Goal: Transaction & Acquisition: Purchase product/service

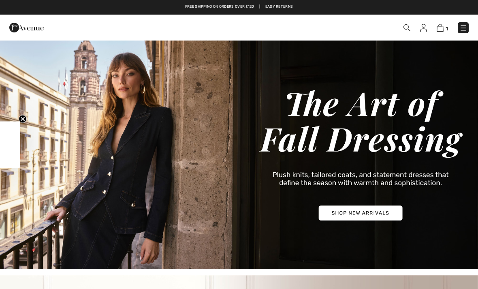
checkbox input "true"
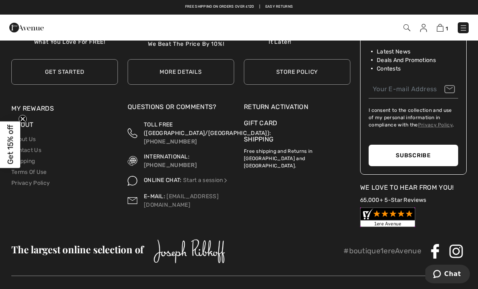
scroll to position [2566, 0]
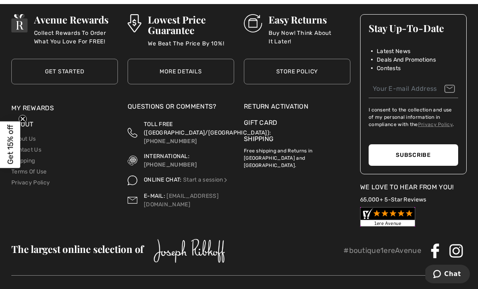
click at [310, 102] on div "Return Activation" at bounding box center [297, 107] width 107 height 10
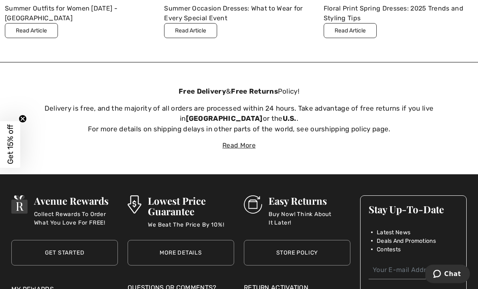
scroll to position [2385, 0]
click at [328, 195] on h3 "Easy Returns" at bounding box center [310, 200] width 82 height 11
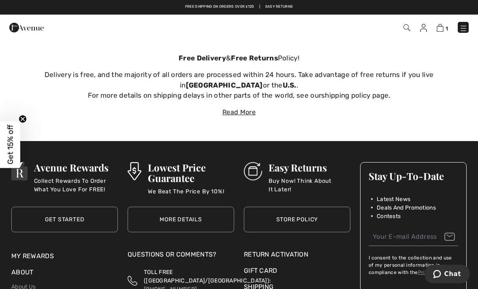
scroll to position [2419, 0]
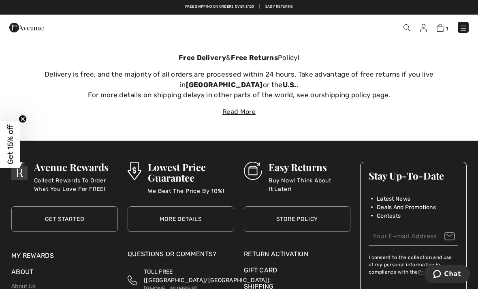
click at [304, 249] on div "Return Activation" at bounding box center [297, 254] width 107 height 10
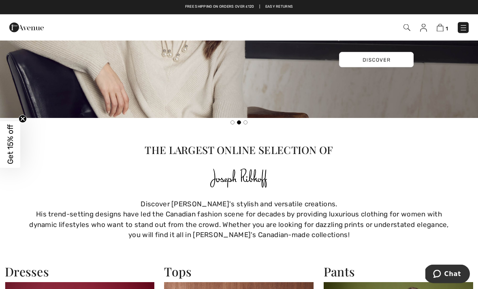
scroll to position [356, 0]
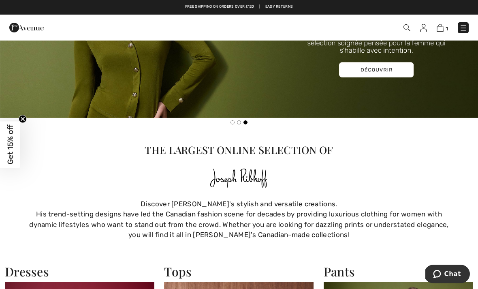
click at [443, 26] on img at bounding box center [440, 28] width 7 height 8
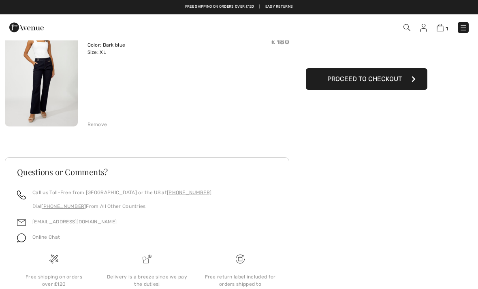
scroll to position [19, 0]
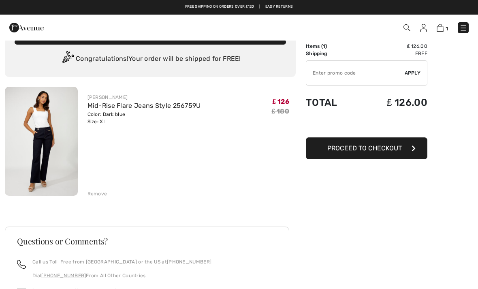
click at [33, 137] on img at bounding box center [41, 141] width 73 height 109
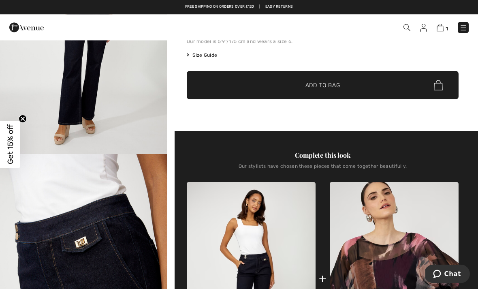
scroll to position [98, 0]
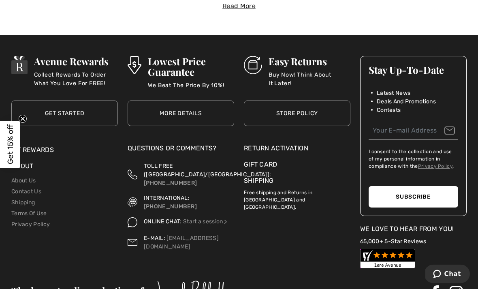
scroll to position [2529, 0]
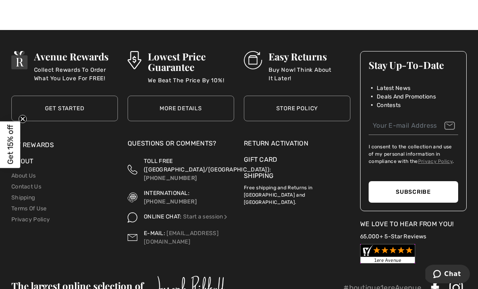
click at [49, 96] on link "Get Started" at bounding box center [64, 109] width 107 height 26
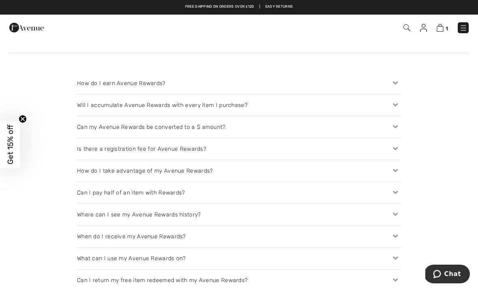
scroll to position [958, 0]
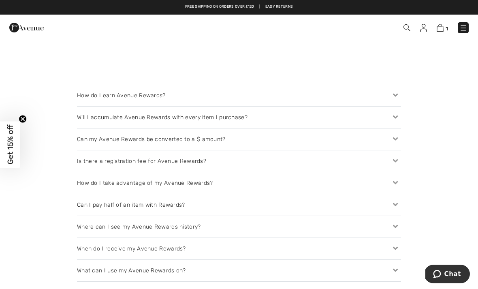
click at [400, 91] on icon at bounding box center [395, 95] width 11 height 9
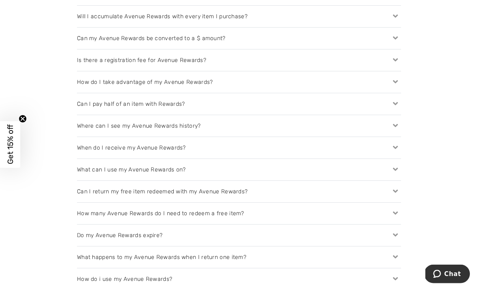
scroll to position [1083, 0]
click at [394, 187] on icon at bounding box center [395, 191] width 11 height 9
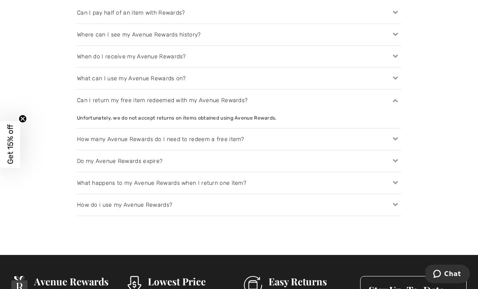
scroll to position [1175, 0]
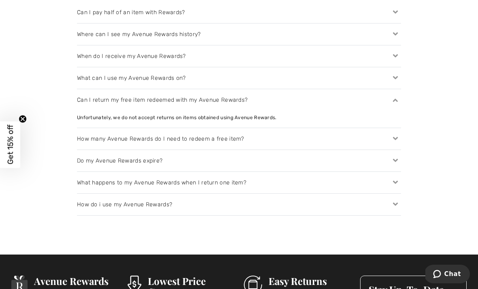
click at [396, 178] on icon at bounding box center [395, 182] width 11 height 9
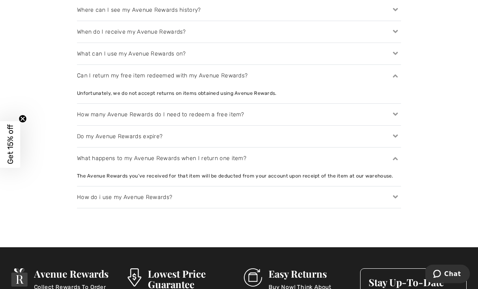
scroll to position [1199, 0]
click at [399, 193] on icon at bounding box center [395, 197] width 11 height 9
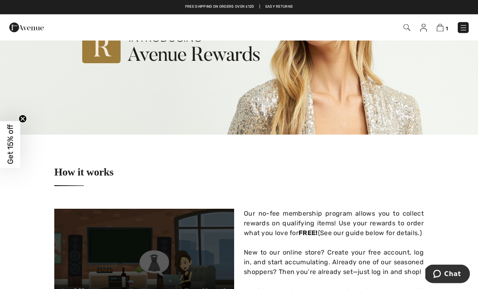
scroll to position [0, 0]
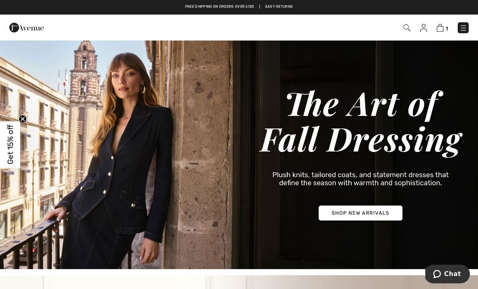
click at [426, 29] on img at bounding box center [423, 28] width 7 height 8
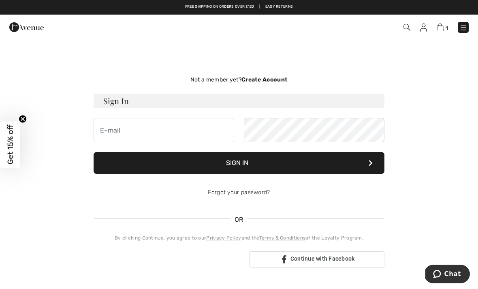
click at [465, 141] on div "Not a member yet? Create Account Sign In Sign In Forgot your password? OR" at bounding box center [239, 171] width 469 height 225
click at [454, 99] on div "Not a member yet? Create Account Sign In Sign In Forgot your password? OR" at bounding box center [239, 171] width 469 height 225
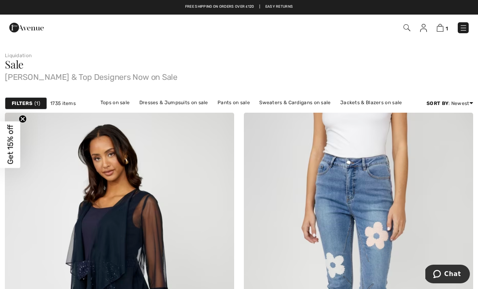
click at [246, 103] on link "Pants on sale" at bounding box center [234, 102] width 41 height 11
click at [444, 24] on img at bounding box center [440, 28] width 7 height 8
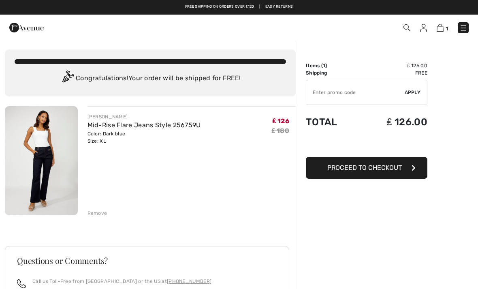
click at [335, 91] on input "TEXT" at bounding box center [355, 92] width 98 height 24
type input "EXTRA15"
click at [414, 94] on span "Apply" at bounding box center [413, 92] width 16 height 7
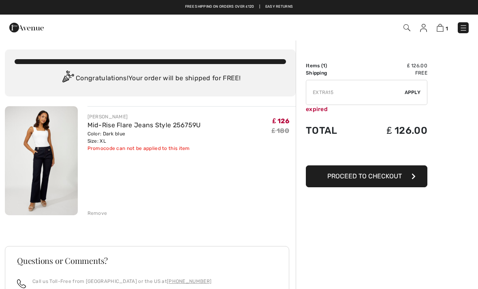
click at [467, 97] on div "Order Summary Details Items ( 1 ) ₤ 126.00 Promo code ₤ 0.00 Shipping Free Tax1…" at bounding box center [387, 236] width 182 height 392
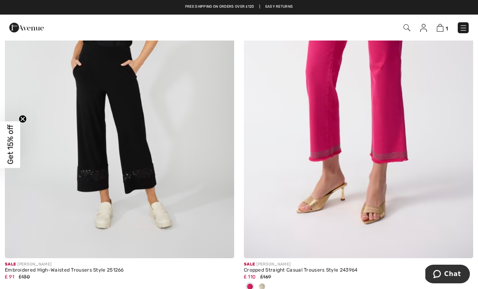
scroll to position [1311, 0]
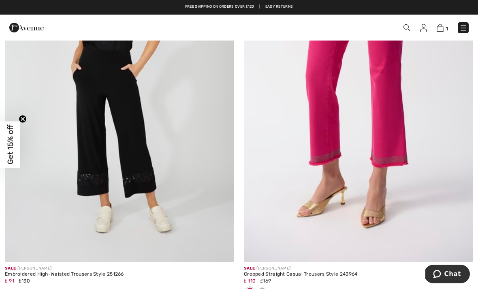
click at [402, 139] on img at bounding box center [358, 90] width 229 height 344
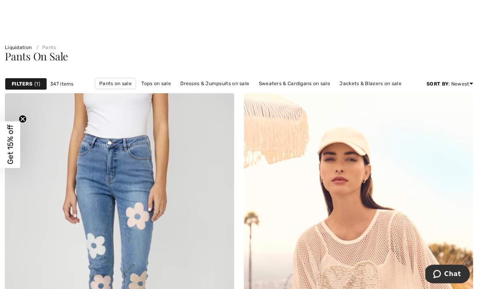
scroll to position [17, 0]
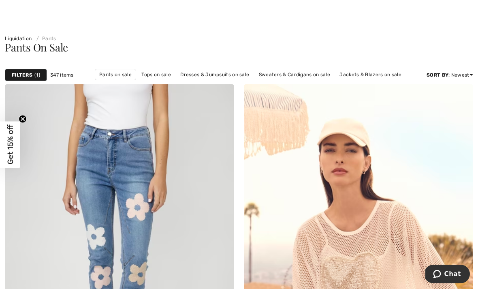
click at [39, 77] on span "1" at bounding box center [37, 74] width 6 height 7
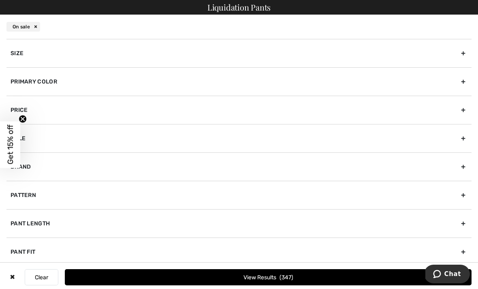
scroll to position [81, 0]
click at [30, 57] on div "Size" at bounding box center [238, 53] width 465 height 28
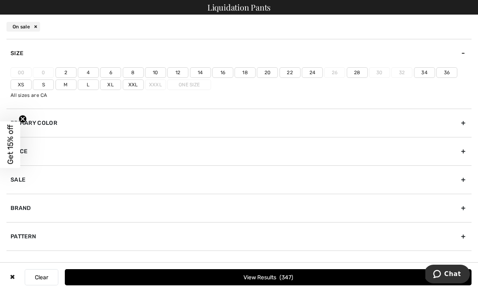
click at [251, 74] on label "18" at bounding box center [245, 72] width 21 height 11
click at [0, 0] on input"] "18" at bounding box center [0, 0] width 0 height 0
click at [114, 88] on label "Xl" at bounding box center [110, 84] width 21 height 11
click at [0, 0] on input"] "Xl" at bounding box center [0, 0] width 0 height 0
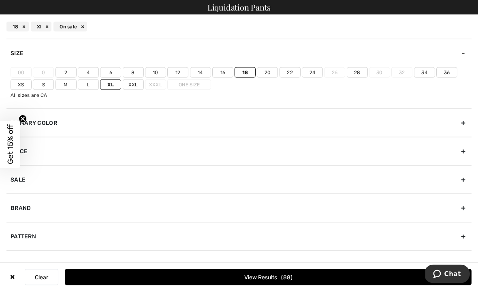
scroll to position [113, 0]
click at [466, 264] on div "Pant Length" at bounding box center [238, 264] width 465 height 28
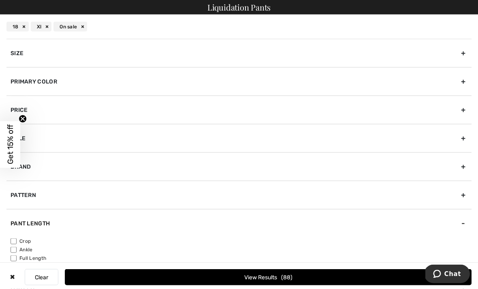
scroll to position [129, 0]
click at [16, 255] on input"] "Full Length" at bounding box center [14, 258] width 6 height 6
checkbox input"] "true"
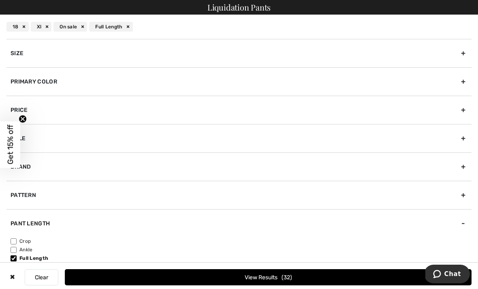
click at [379, 285] on button "View Results 32" at bounding box center [268, 277] width 407 height 16
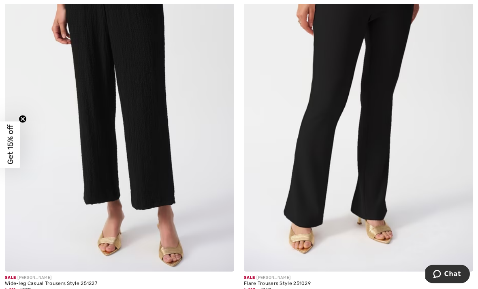
scroll to position [3337, 0]
click at [387, 189] on img at bounding box center [358, 99] width 229 height 344
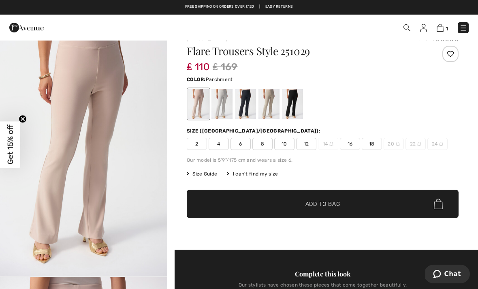
scroll to position [15, 0]
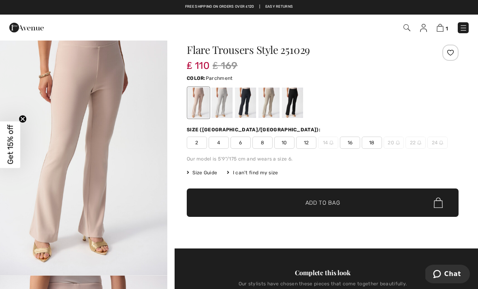
click at [253, 116] on div at bounding box center [245, 103] width 21 height 30
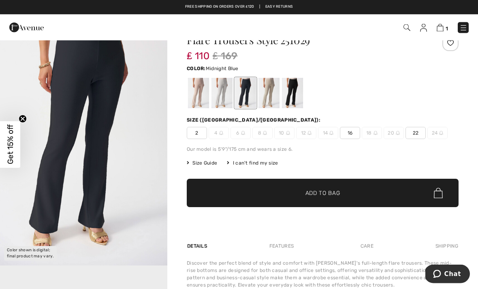
scroll to position [0, 0]
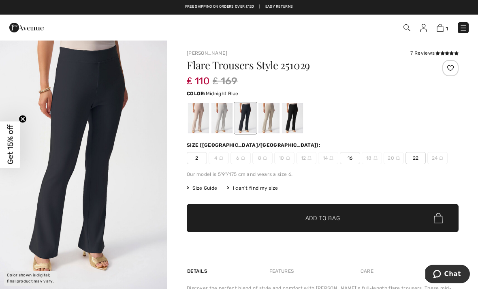
click at [441, 75] on div at bounding box center [438, 68] width 41 height 16
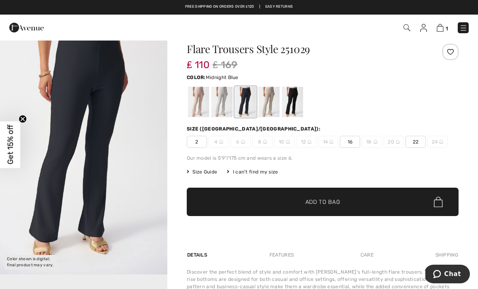
scroll to position [17, 0]
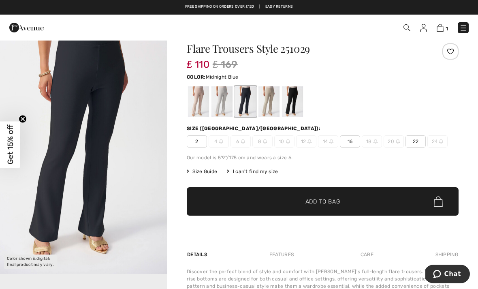
click at [281, 104] on div at bounding box center [323, 102] width 272 height 34
click at [302, 107] on div at bounding box center [292, 101] width 21 height 30
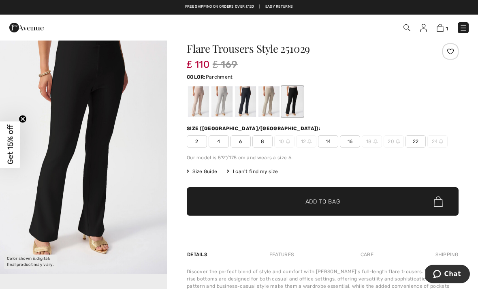
click at [205, 110] on div at bounding box center [198, 101] width 21 height 30
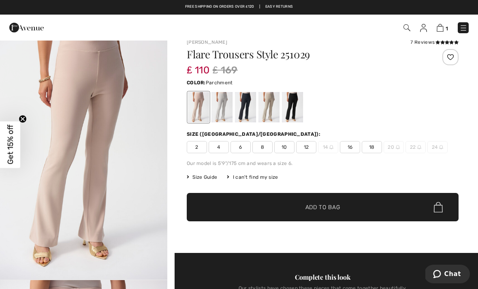
scroll to position [0, 0]
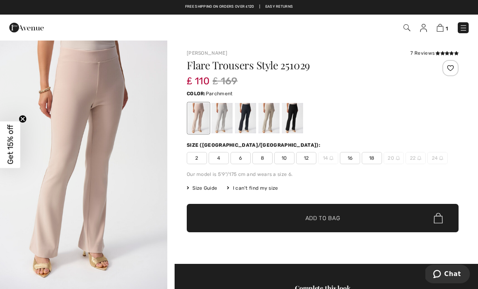
click at [389, 82] on div "₤ 110 ₤ 169" at bounding box center [300, 81] width 227 height 15
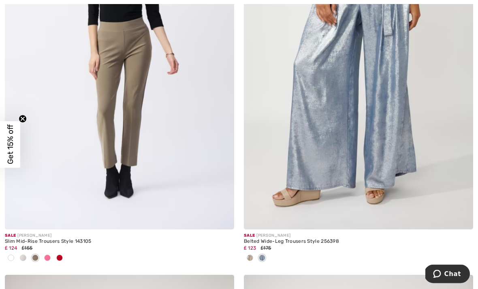
scroll to position [4158, 0]
click at [138, 165] on img at bounding box center [119, 57] width 229 height 344
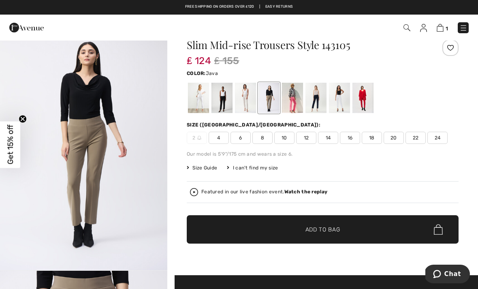
click at [375, 140] on span "18" at bounding box center [372, 138] width 20 height 12
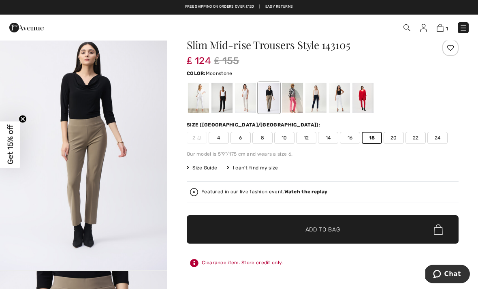
click at [238, 106] on div at bounding box center [245, 98] width 21 height 30
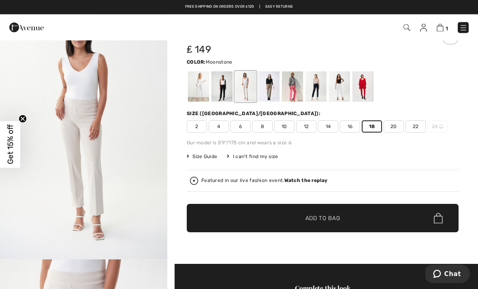
scroll to position [32, 0]
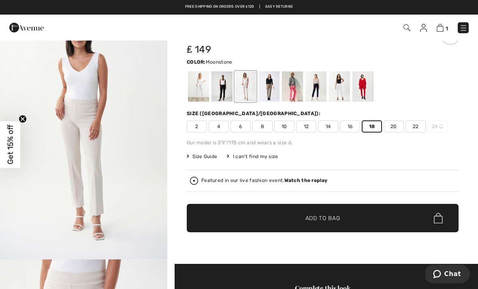
click at [399, 126] on span "20" at bounding box center [394, 126] width 20 height 12
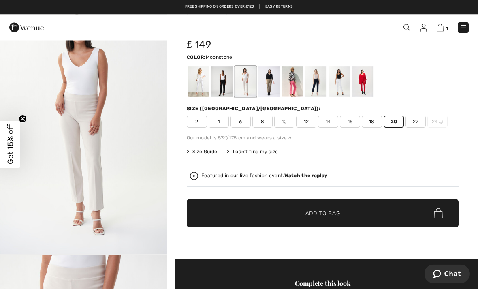
scroll to position [36, 0]
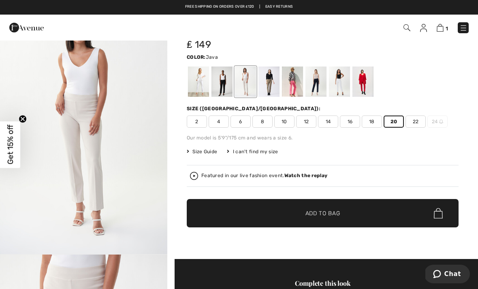
click at [276, 92] on div at bounding box center [269, 81] width 21 height 30
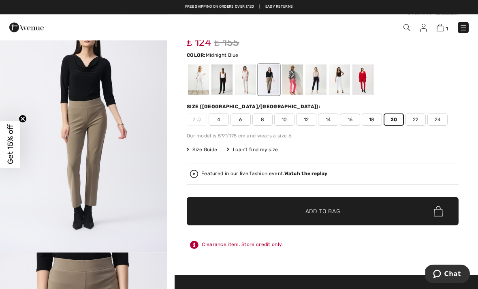
scroll to position [39, 0]
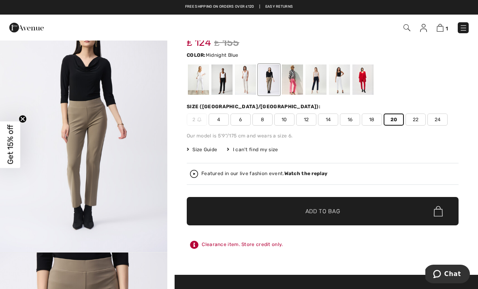
click at [323, 87] on div at bounding box center [316, 79] width 21 height 30
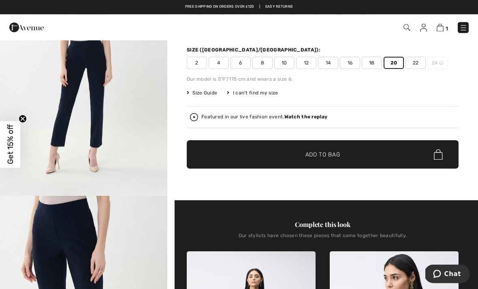
scroll to position [95, 0]
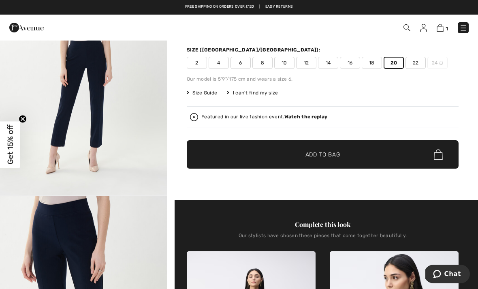
click at [219, 91] on div "Size Guide" at bounding box center [207, 92] width 40 height 7
click at [207, 96] on span "Size Guide" at bounding box center [202, 92] width 30 height 7
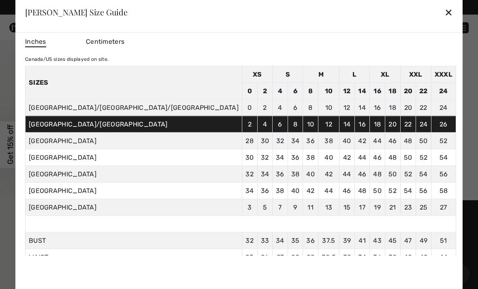
scroll to position [2, 0]
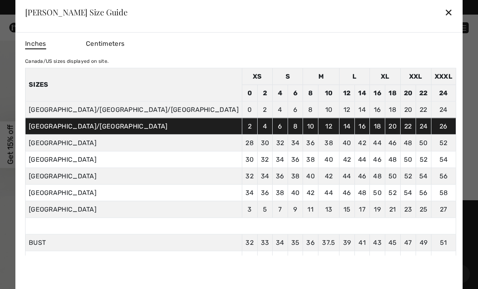
click at [445, 21] on div "✕" at bounding box center [449, 12] width 9 height 17
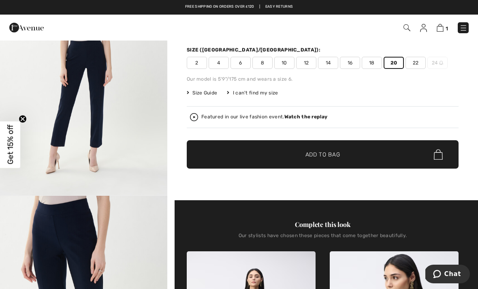
click at [377, 63] on span "18" at bounding box center [372, 63] width 20 height 12
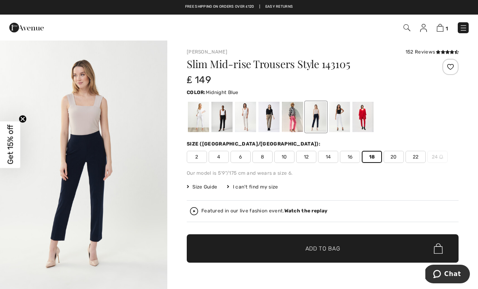
scroll to position [0, 0]
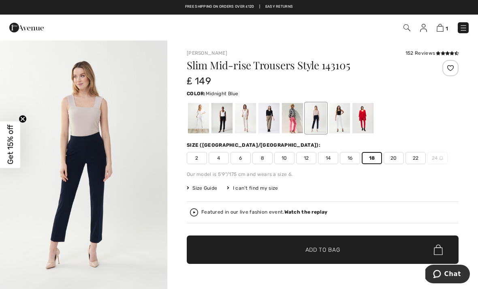
click at [445, 213] on div "Featured in our live fashion event. Watch the replay" at bounding box center [322, 212] width 265 height 8
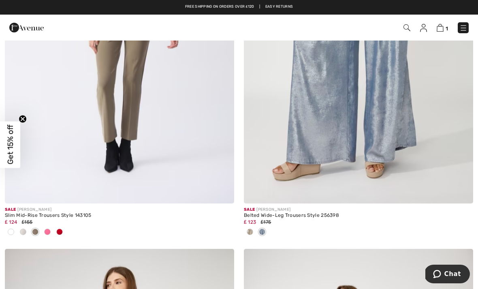
click at [215, 166] on img at bounding box center [119, 31] width 229 height 344
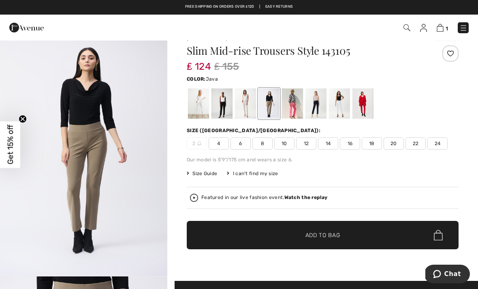
scroll to position [15, 0]
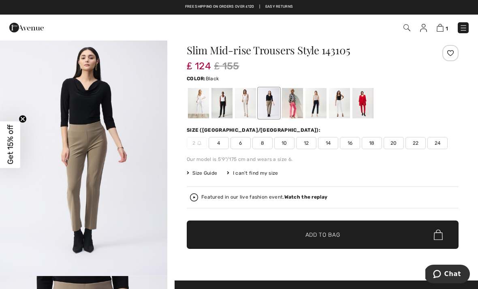
click at [233, 111] on div at bounding box center [222, 103] width 21 height 30
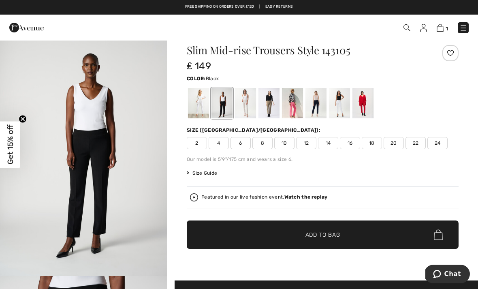
click at [366, 111] on div at bounding box center [363, 103] width 21 height 30
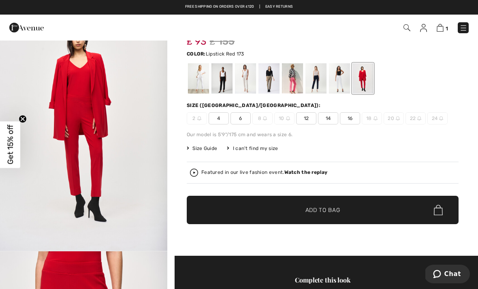
scroll to position [0, 0]
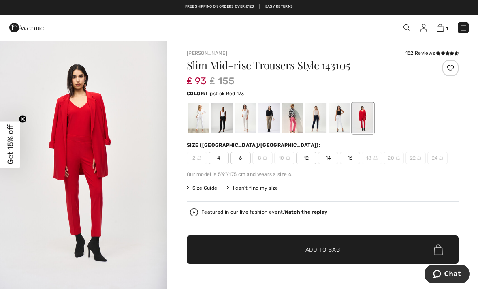
click at [420, 89] on div "Color: Lipstick Red 173" at bounding box center [323, 93] width 272 height 10
click at [279, 124] on div at bounding box center [269, 118] width 21 height 30
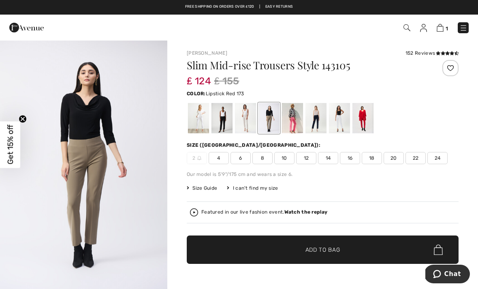
click at [373, 124] on div at bounding box center [363, 118] width 21 height 30
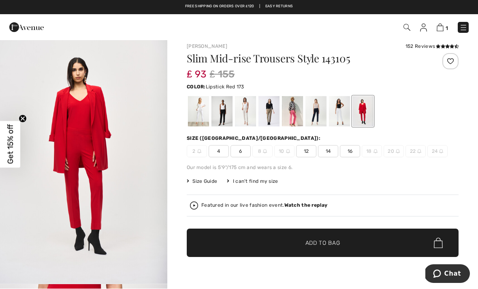
scroll to position [7, 0]
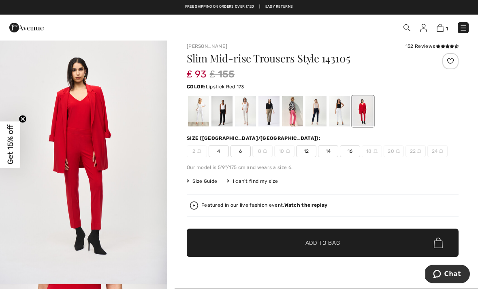
click at [233, 118] on div at bounding box center [222, 111] width 21 height 30
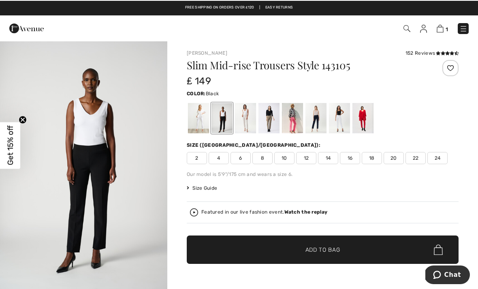
scroll to position [0, 0]
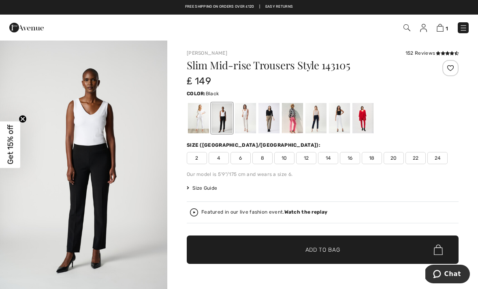
click at [436, 55] on icon at bounding box center [438, 53] width 4 height 4
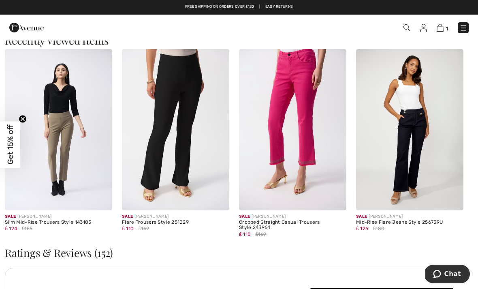
scroll to position [1205, 0]
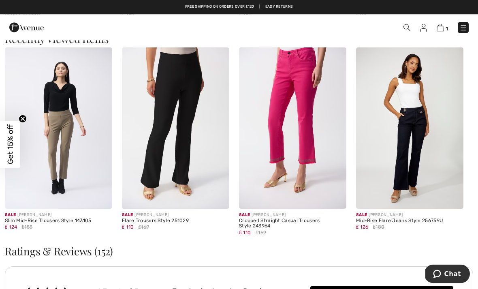
click at [90, 154] on img at bounding box center [58, 128] width 107 height 161
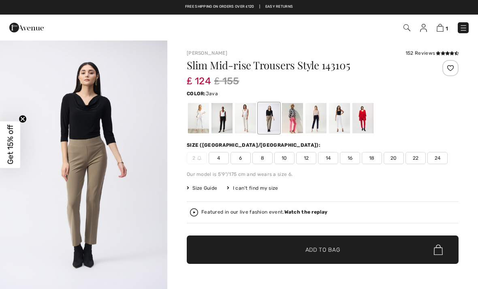
checkbox input "true"
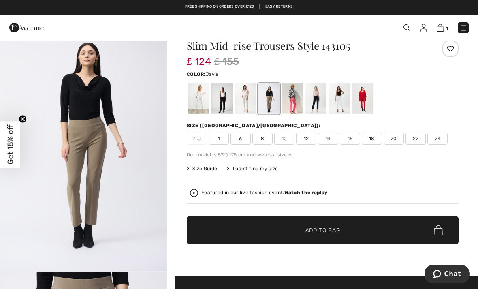
scroll to position [20, 0]
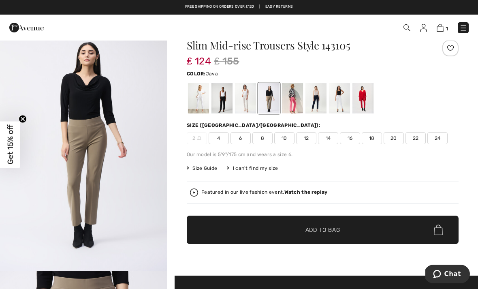
click at [375, 136] on span "18" at bounding box center [372, 138] width 20 height 12
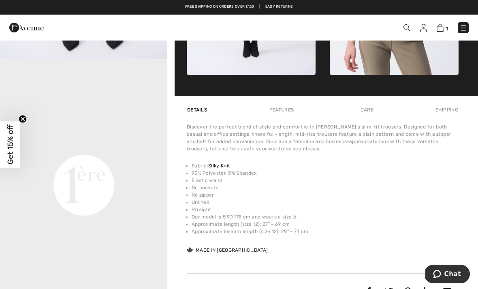
scroll to position [488, 0]
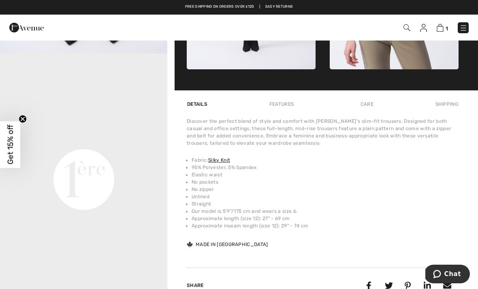
click at [454, 231] on div "Discover the perfect blend of style and comfort with Joseph Ribkoff's slim-fit …" at bounding box center [323, 183] width 272 height 131
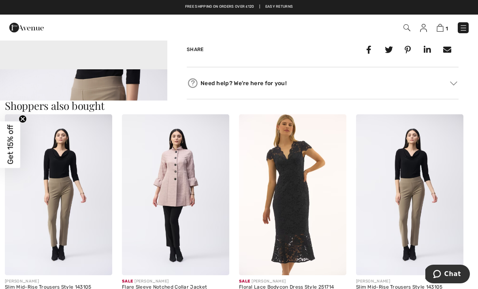
scroll to position [733, 0]
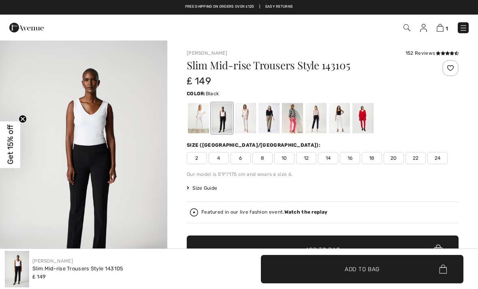
checkbox input "true"
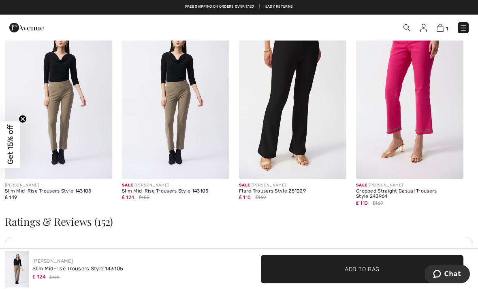
scroll to position [1228, 0]
